Goal: Navigation & Orientation: Go to known website

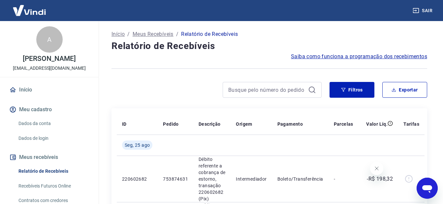
click at [429, 13] on button "Sair" at bounding box center [423, 11] width 24 height 12
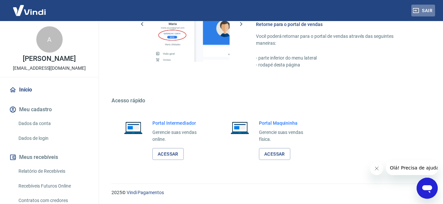
click at [427, 11] on button "Sair" at bounding box center [423, 11] width 24 height 12
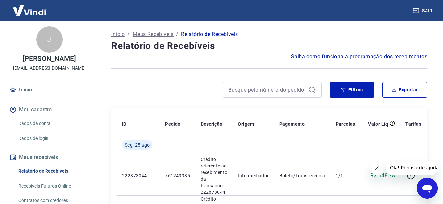
click at [26, 97] on link "Início" at bounding box center [49, 90] width 83 height 15
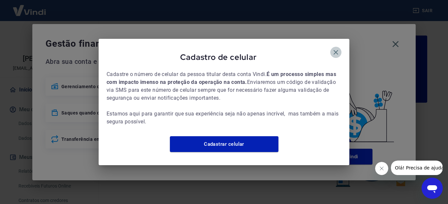
click at [331, 47] on button "button" at bounding box center [335, 52] width 11 height 11
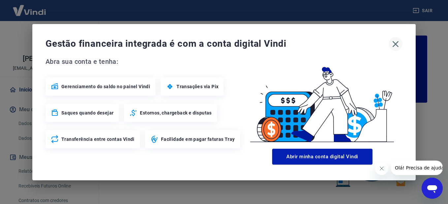
click at [397, 42] on icon "button" at bounding box center [395, 44] width 6 height 6
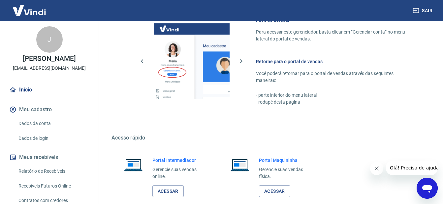
scroll to position [381, 0]
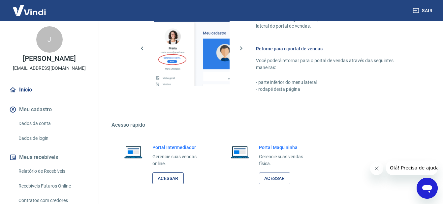
click at [165, 179] on link "Acessar" at bounding box center [167, 179] width 31 height 12
click at [430, 12] on button "Sair" at bounding box center [423, 11] width 24 height 12
